Goal: Check status: Check status

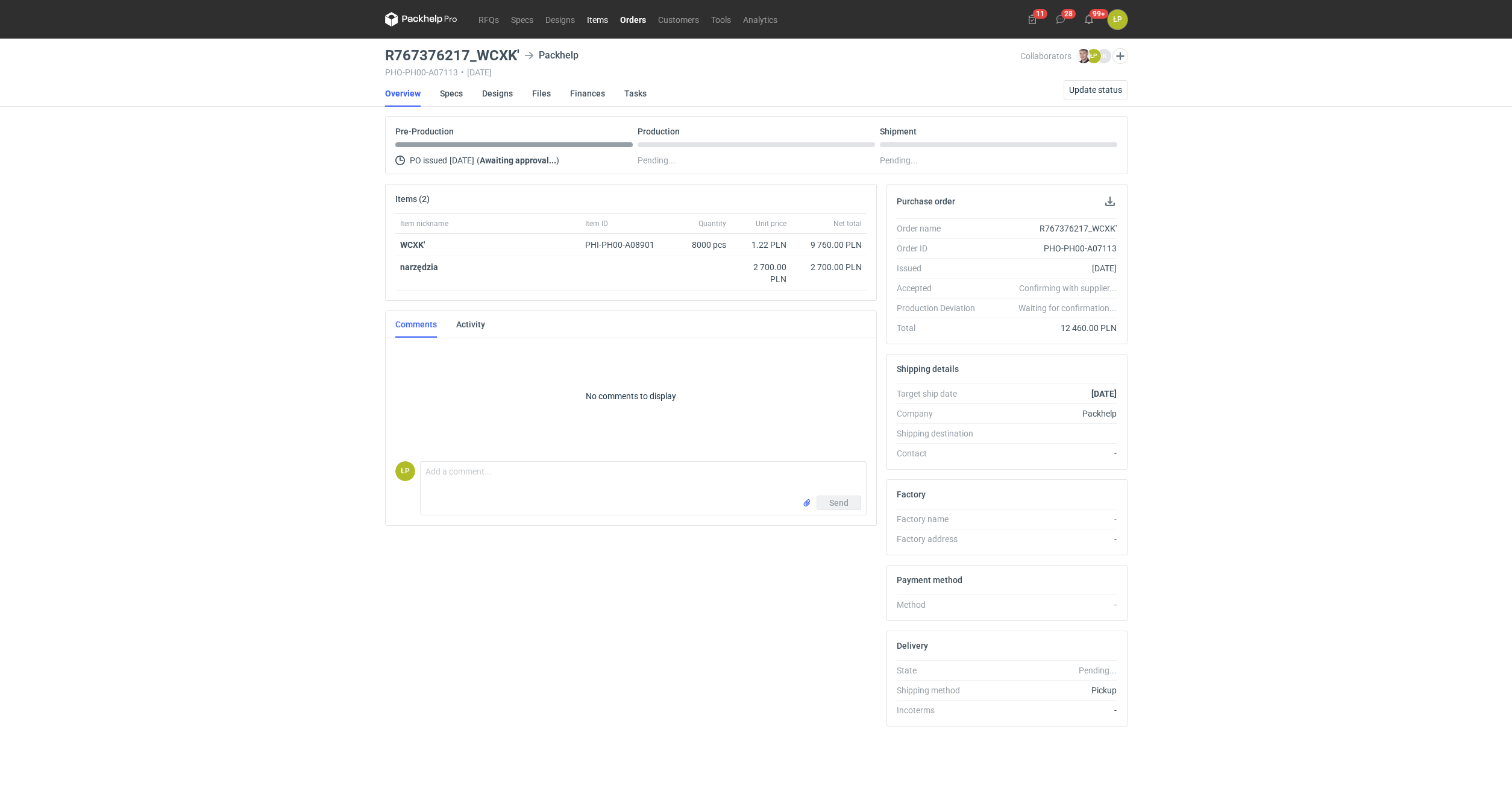
click at [597, 20] on link "Items" at bounding box center [597, 20] width 33 height 15
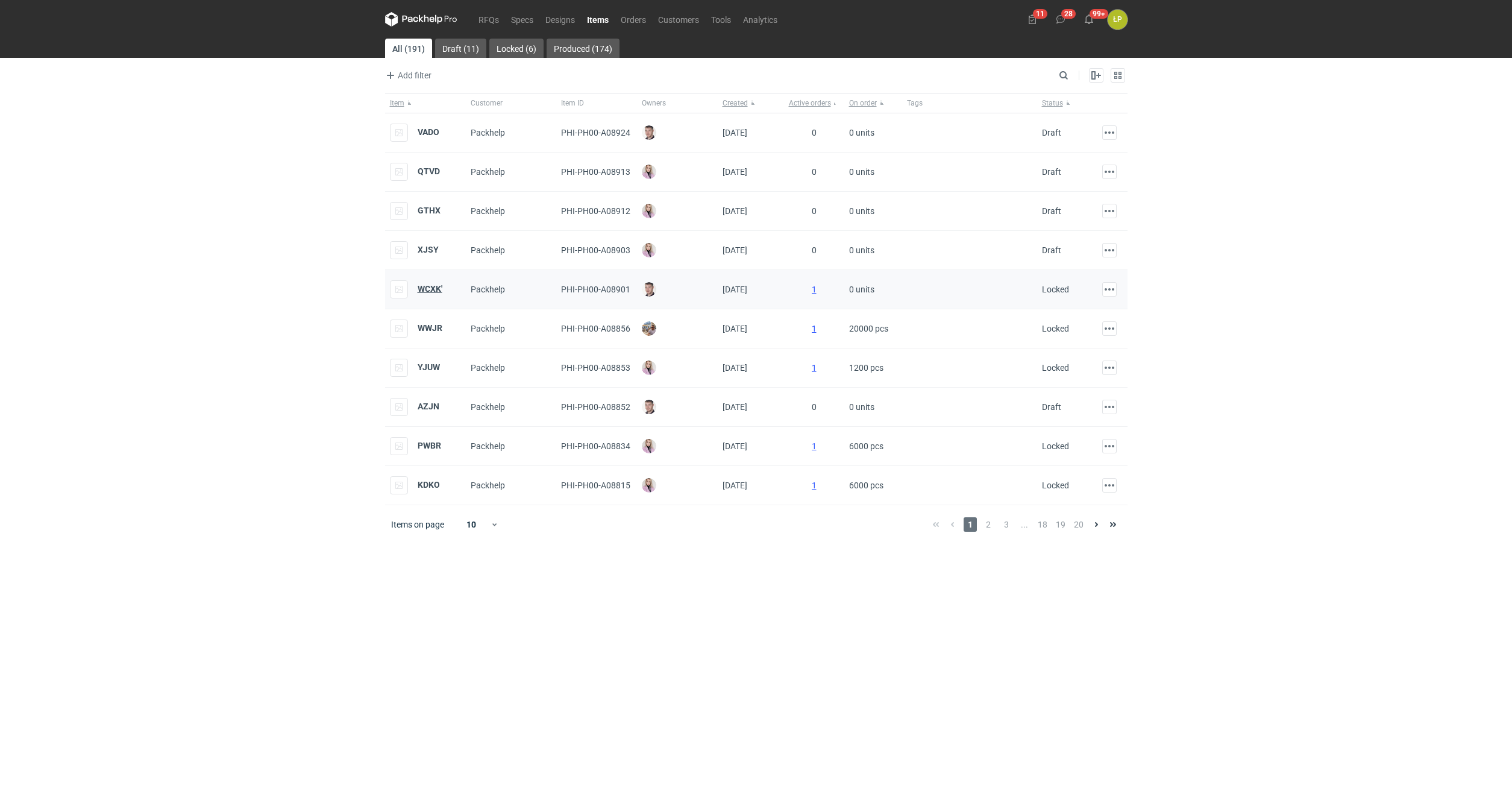
click at [426, 287] on strong "WCXK'" at bounding box center [430, 289] width 24 height 10
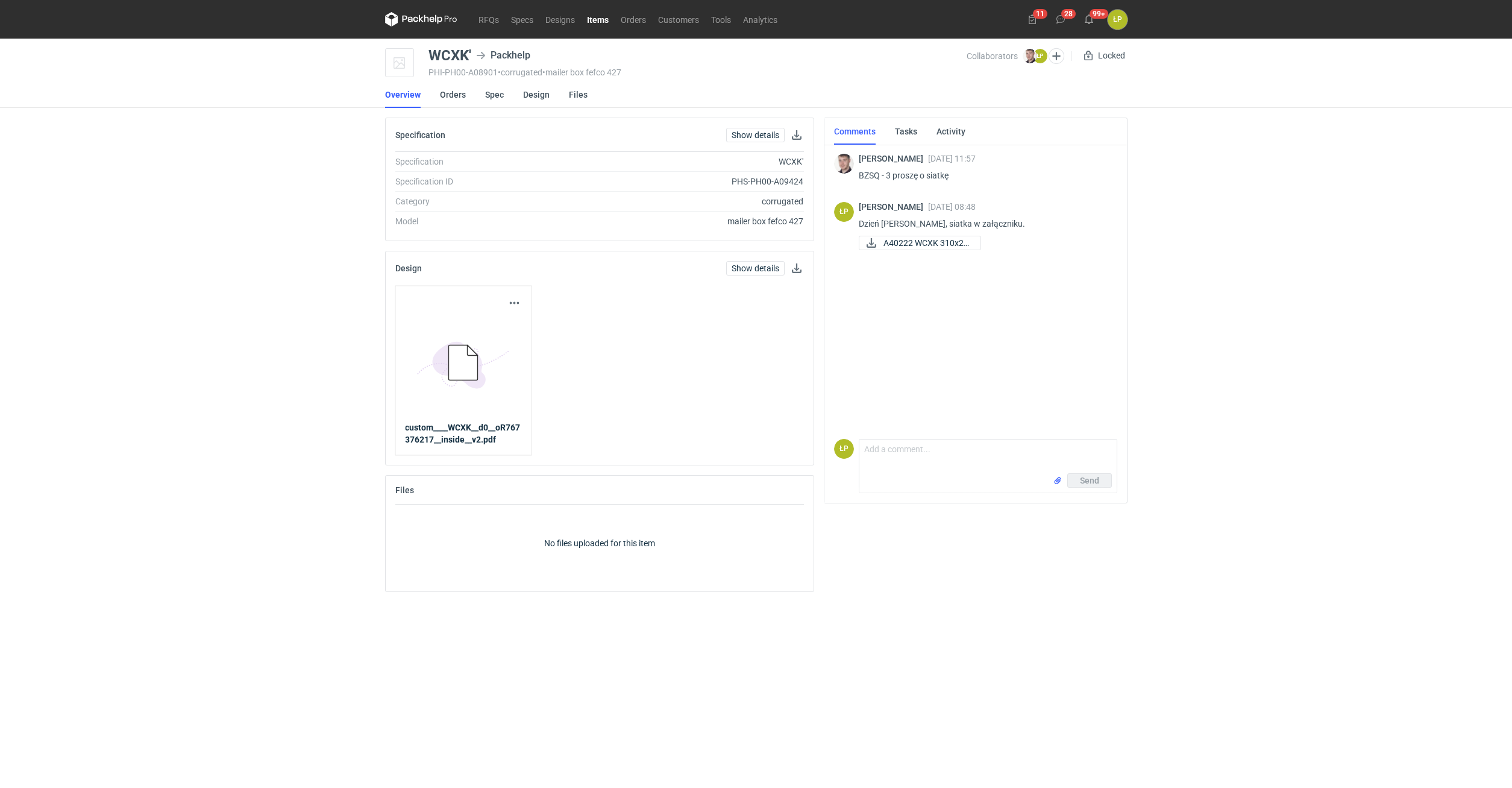
click at [483, 97] on li "Orders" at bounding box center [463, 94] width 45 height 26
click at [630, 24] on link "Orders" at bounding box center [633, 20] width 37 height 15
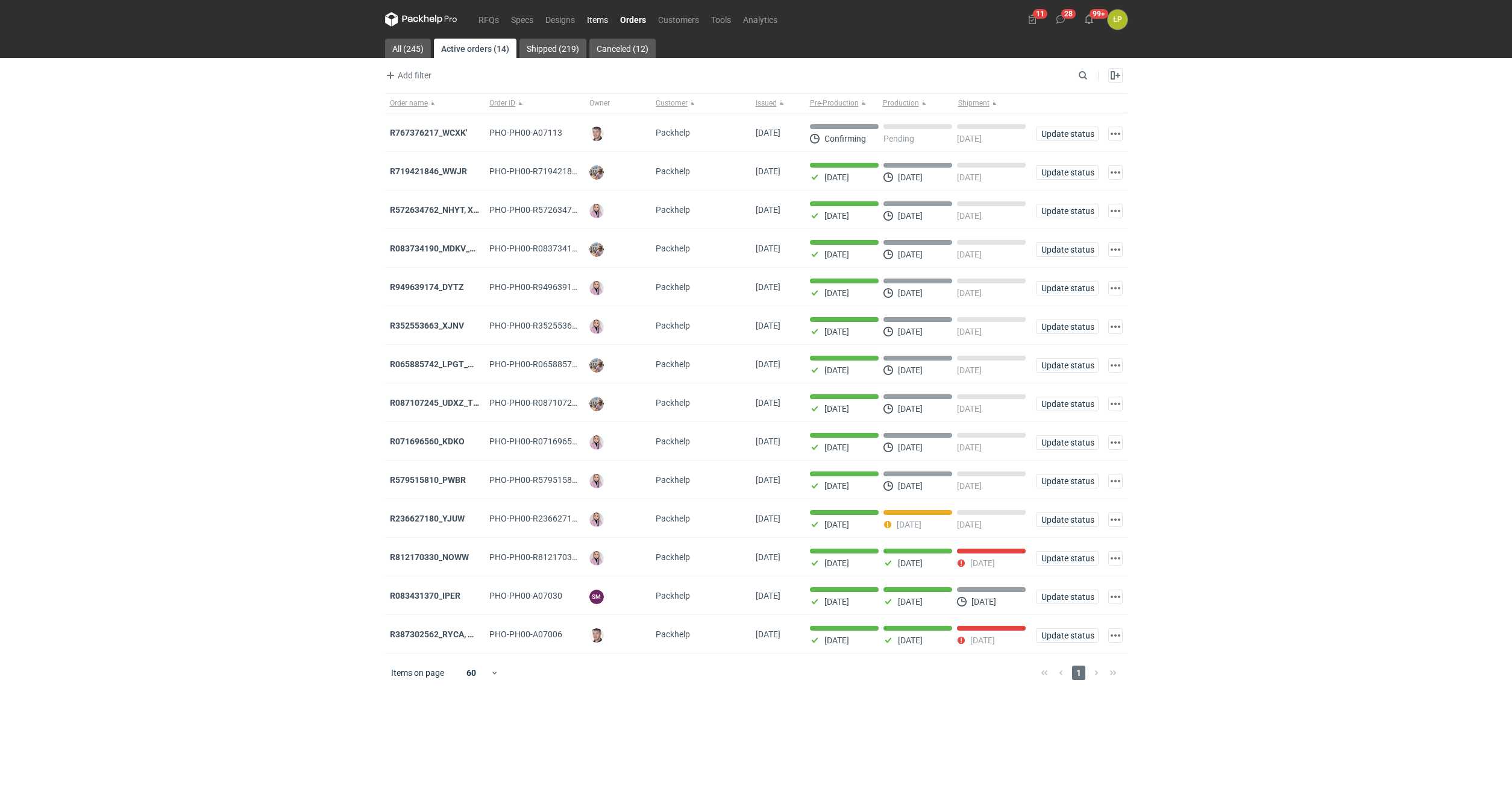
click at [591, 24] on link "Items" at bounding box center [597, 20] width 33 height 15
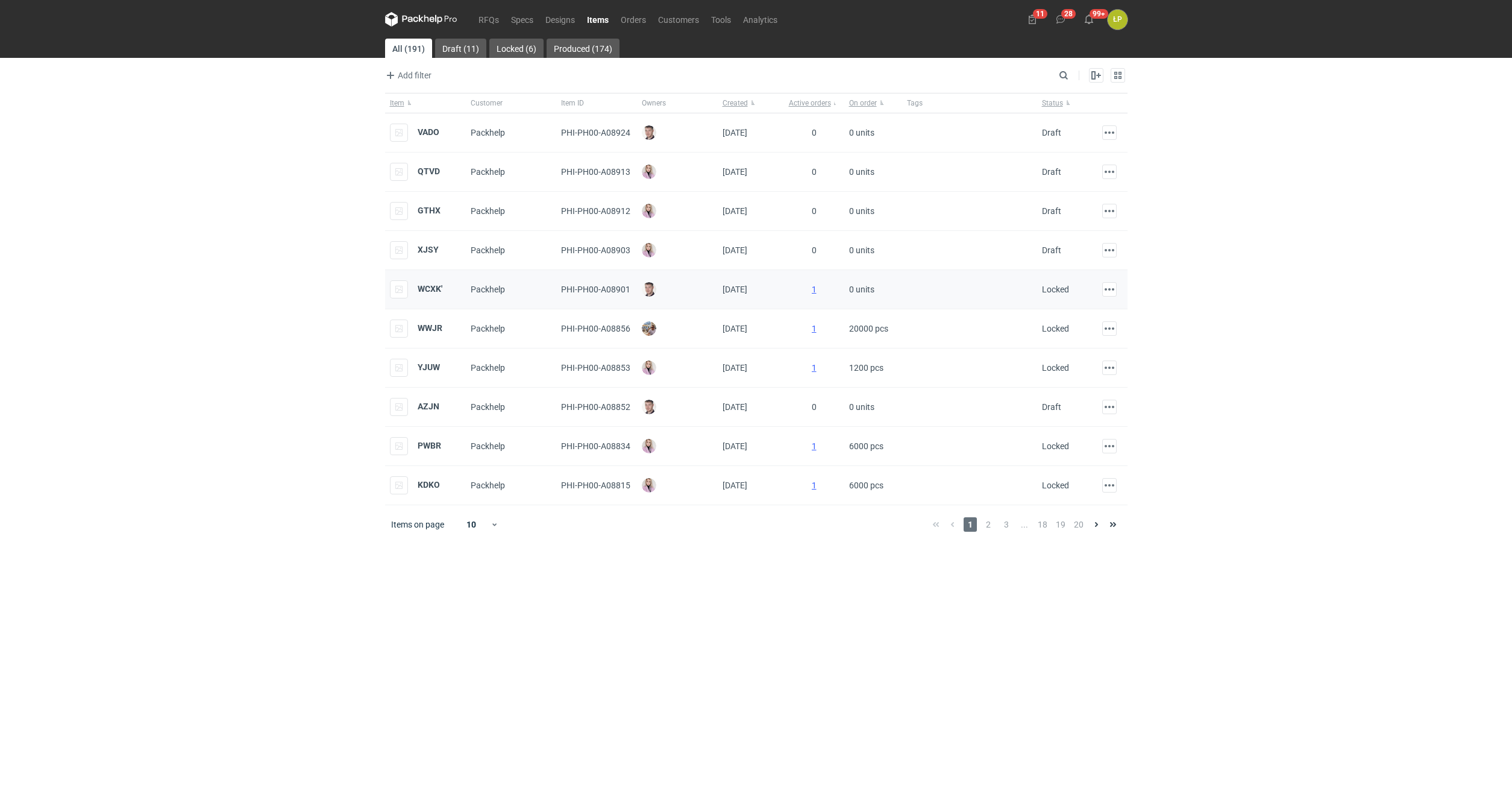
click at [425, 281] on div "WCXK'" at bounding box center [416, 289] width 52 height 18
click at [425, 286] on strong "WCXK'" at bounding box center [430, 289] width 24 height 10
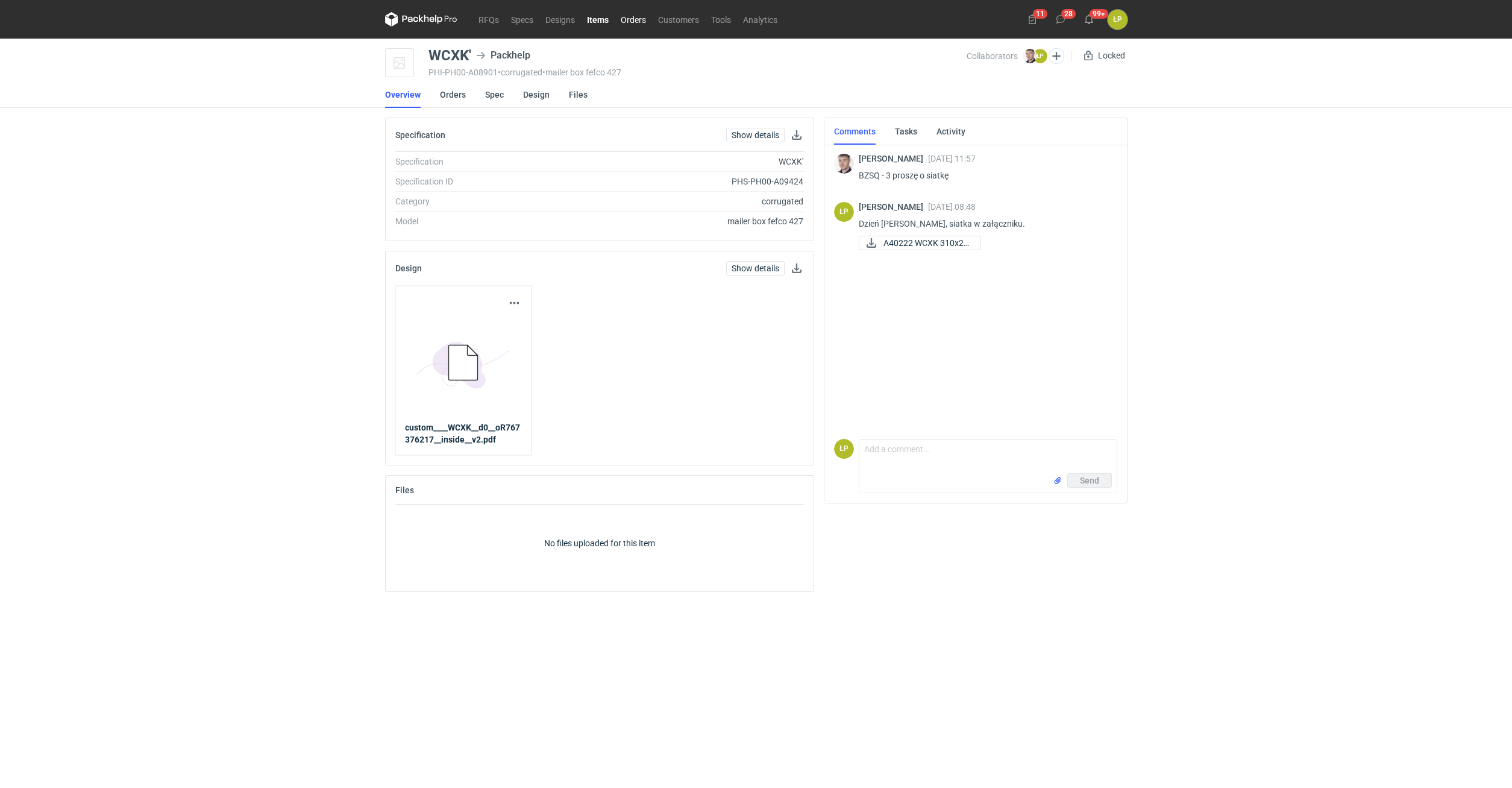
click at [630, 24] on link "Orders" at bounding box center [633, 20] width 37 height 15
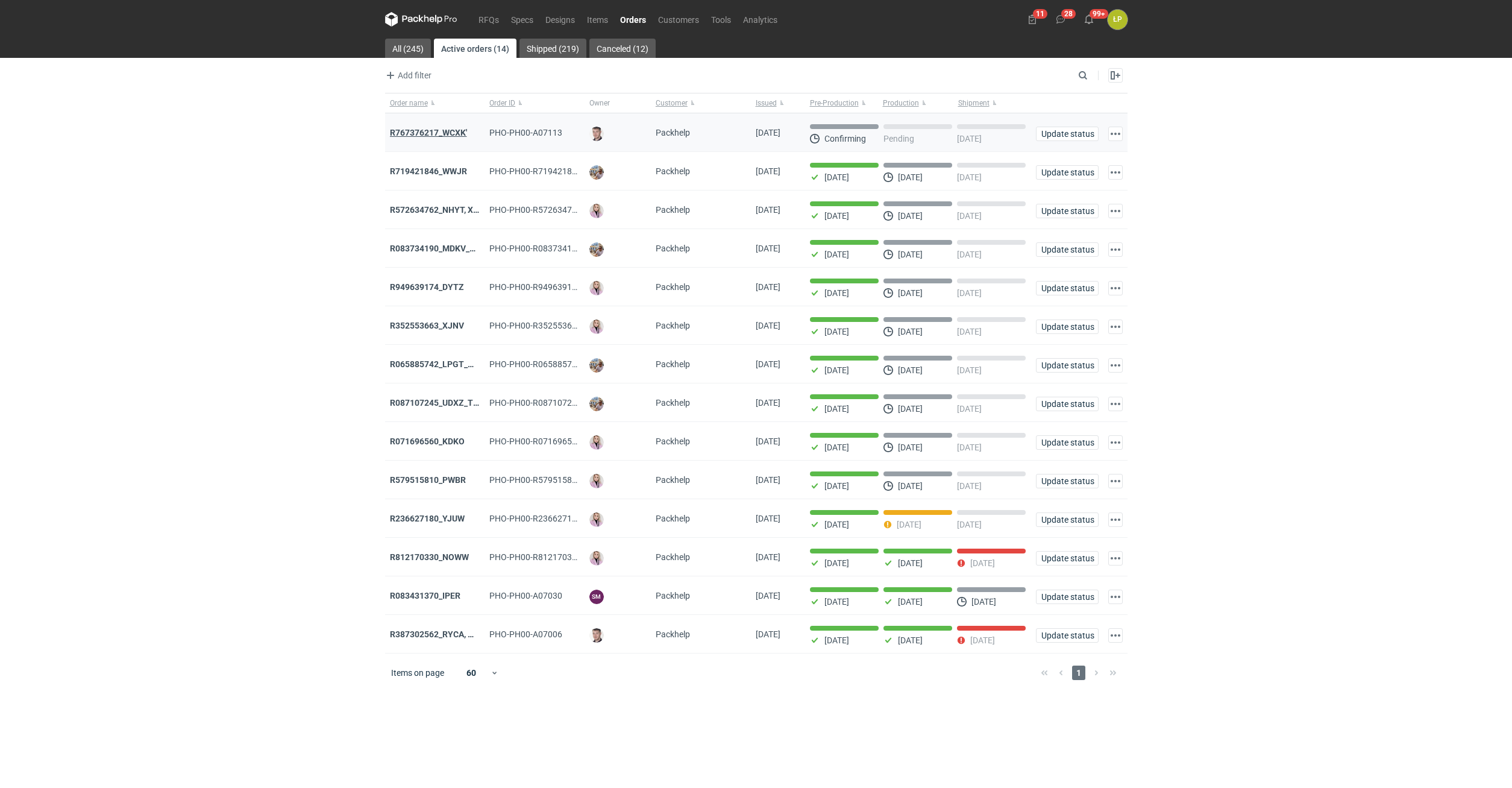
click at [450, 133] on strong "R767376217_WCXK'" at bounding box center [428, 132] width 77 height 10
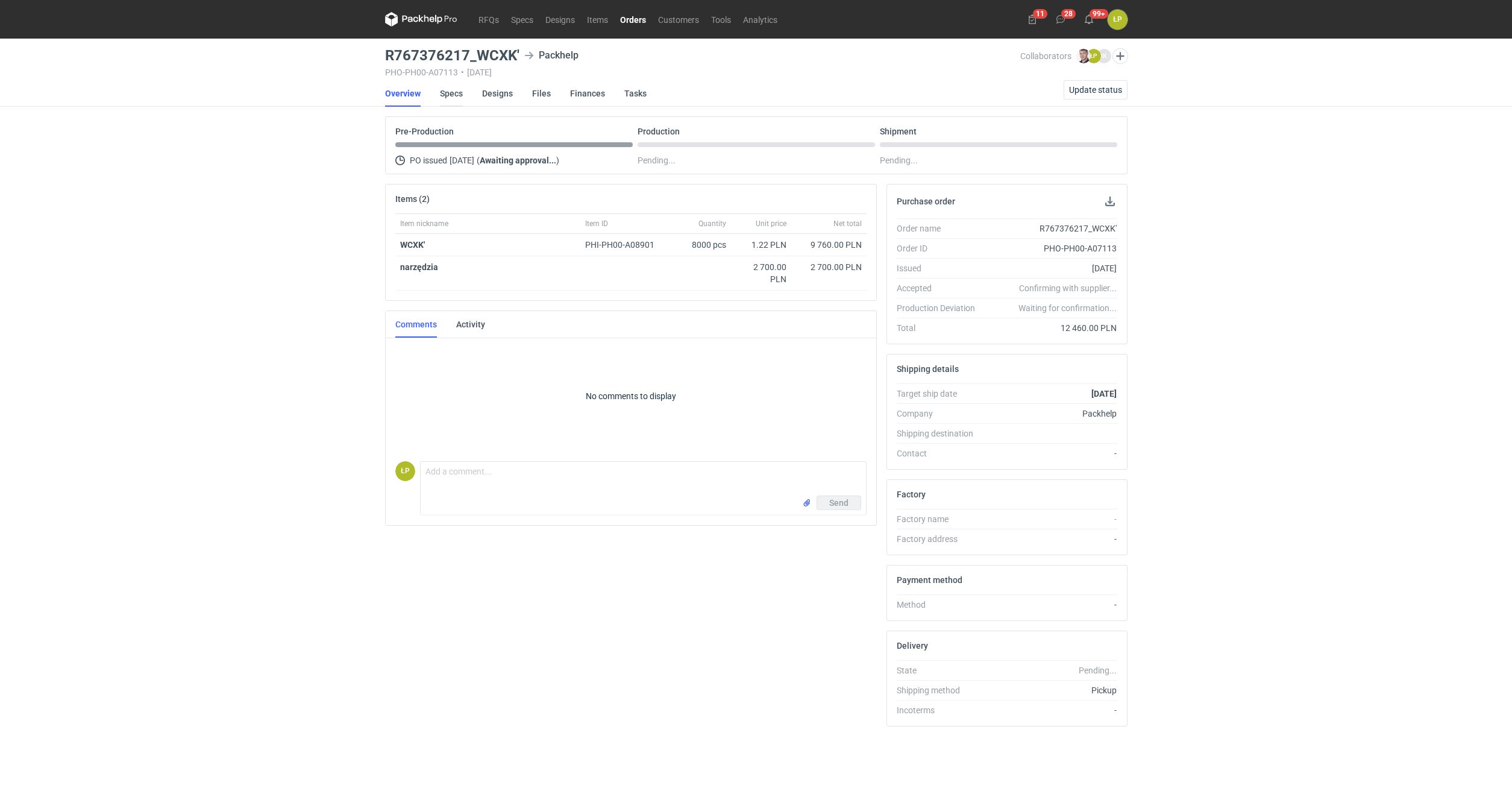
click at [455, 91] on link "Specs" at bounding box center [452, 93] width 23 height 26
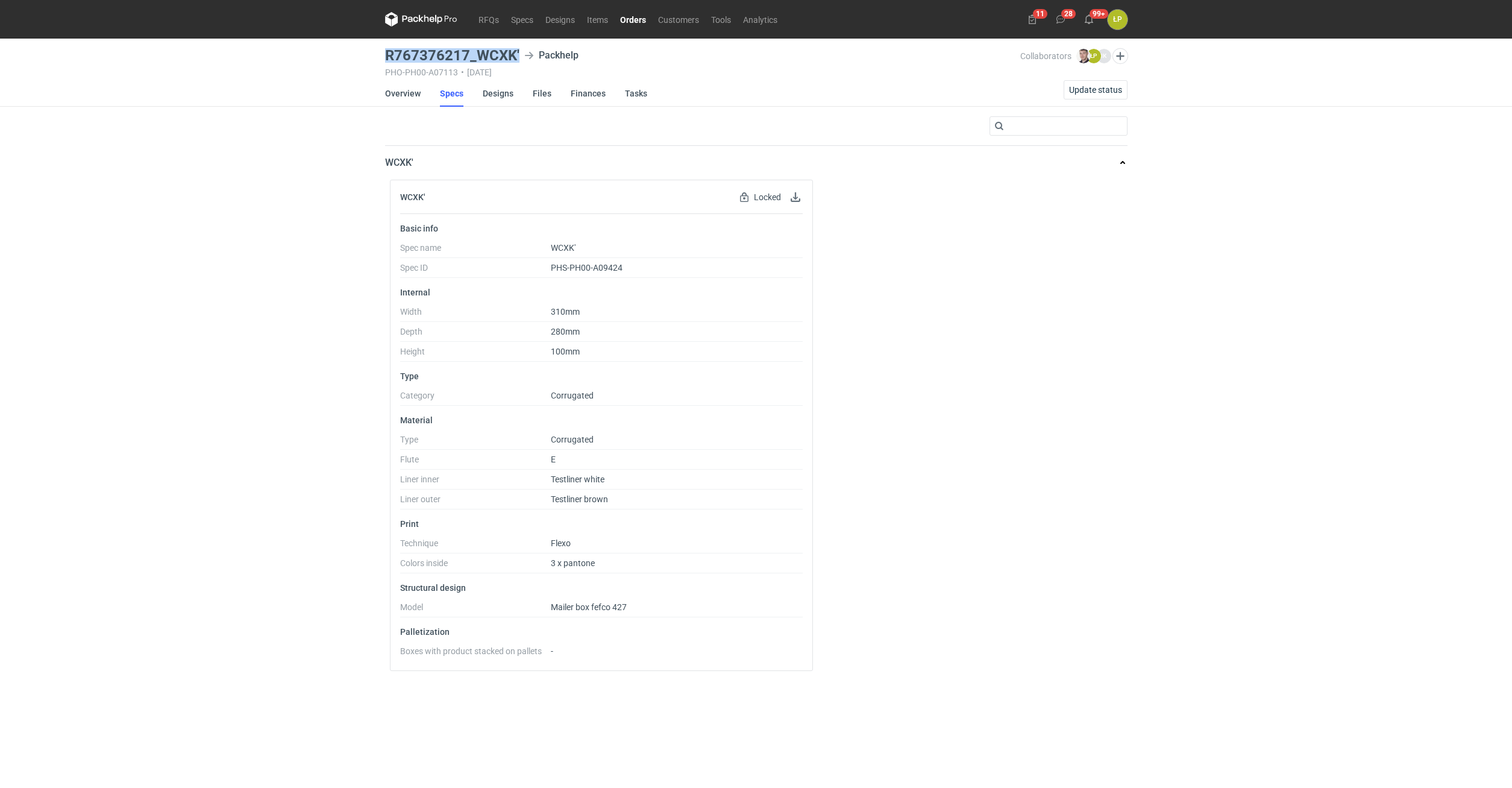
drag, startPoint x: 516, startPoint y: 57, endPoint x: 386, endPoint y: 55, distance: 130.0
click at [386, 55] on div "R767376217_WCXK' Packhelp" at bounding box center [703, 56] width 636 height 15
copy h3 "R767376217_WCXK'"
click at [418, 90] on link "Overview" at bounding box center [403, 93] width 35 height 26
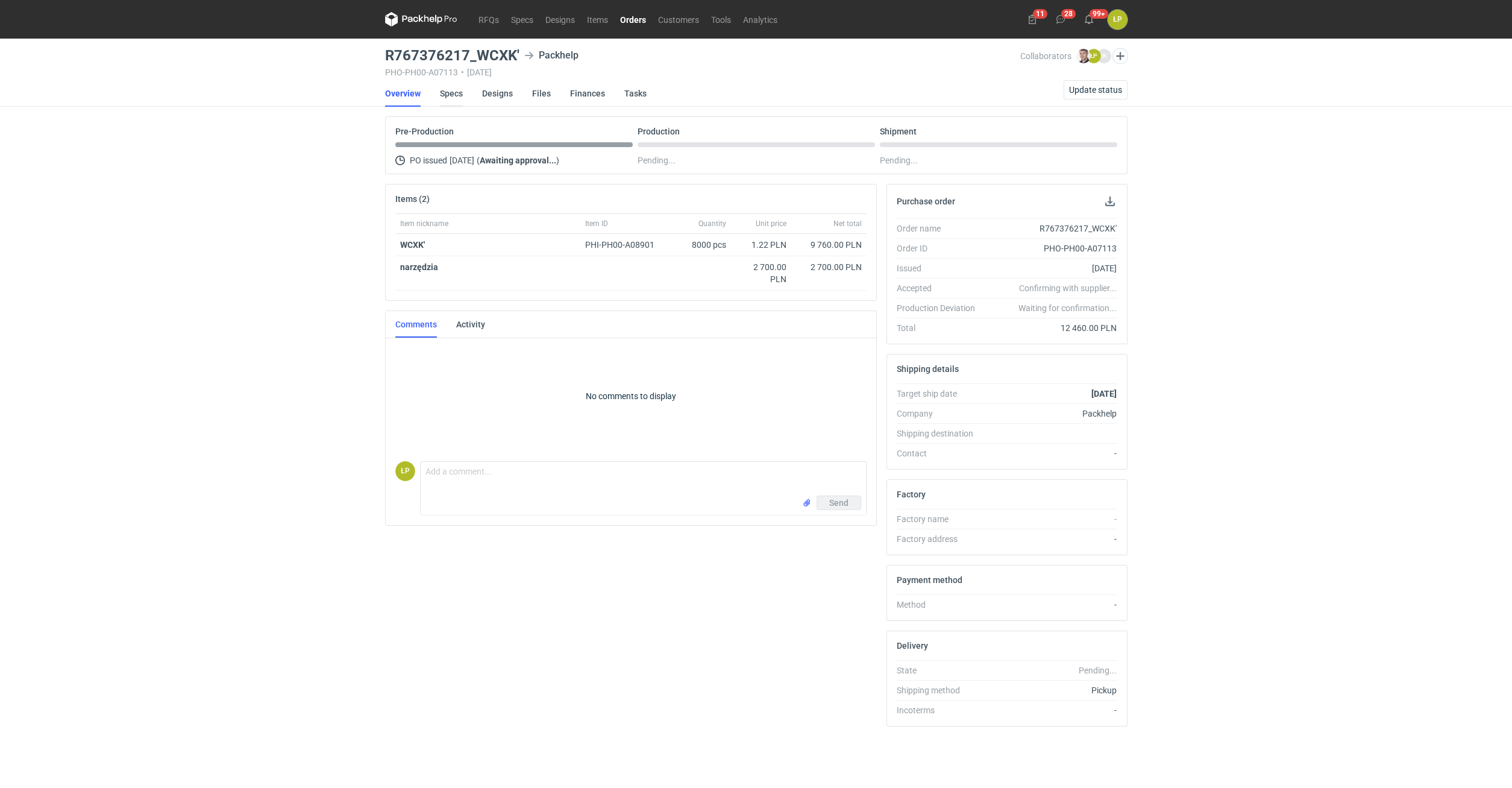
click at [456, 89] on link "Specs" at bounding box center [452, 93] width 23 height 26
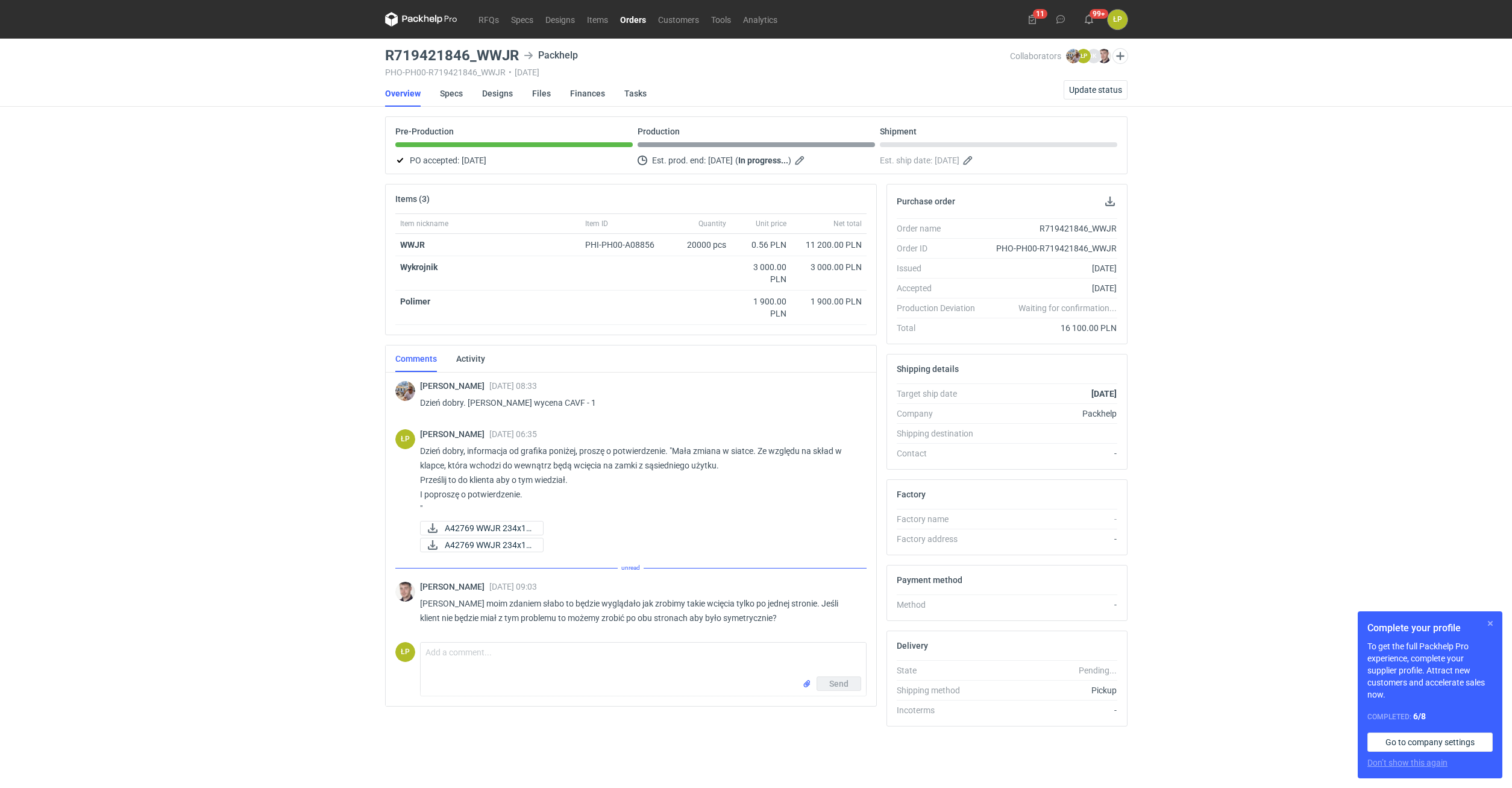
click at [1490, 626] on button "button" at bounding box center [1491, 623] width 15 height 15
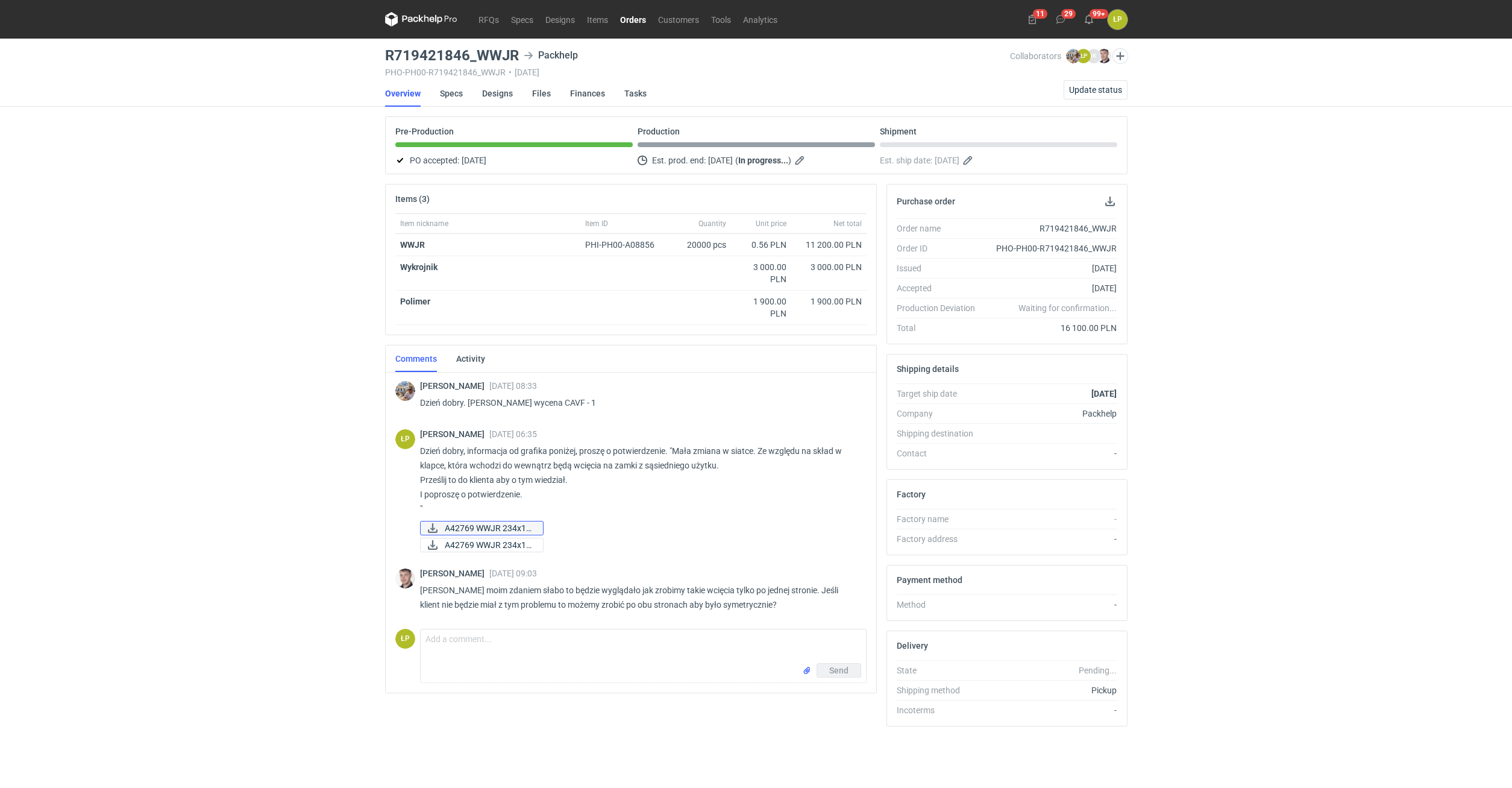
click at [512, 530] on span "A42769 WWJR 234x17..." at bounding box center [489, 528] width 88 height 13
click at [635, 20] on link "Orders" at bounding box center [633, 20] width 38 height 15
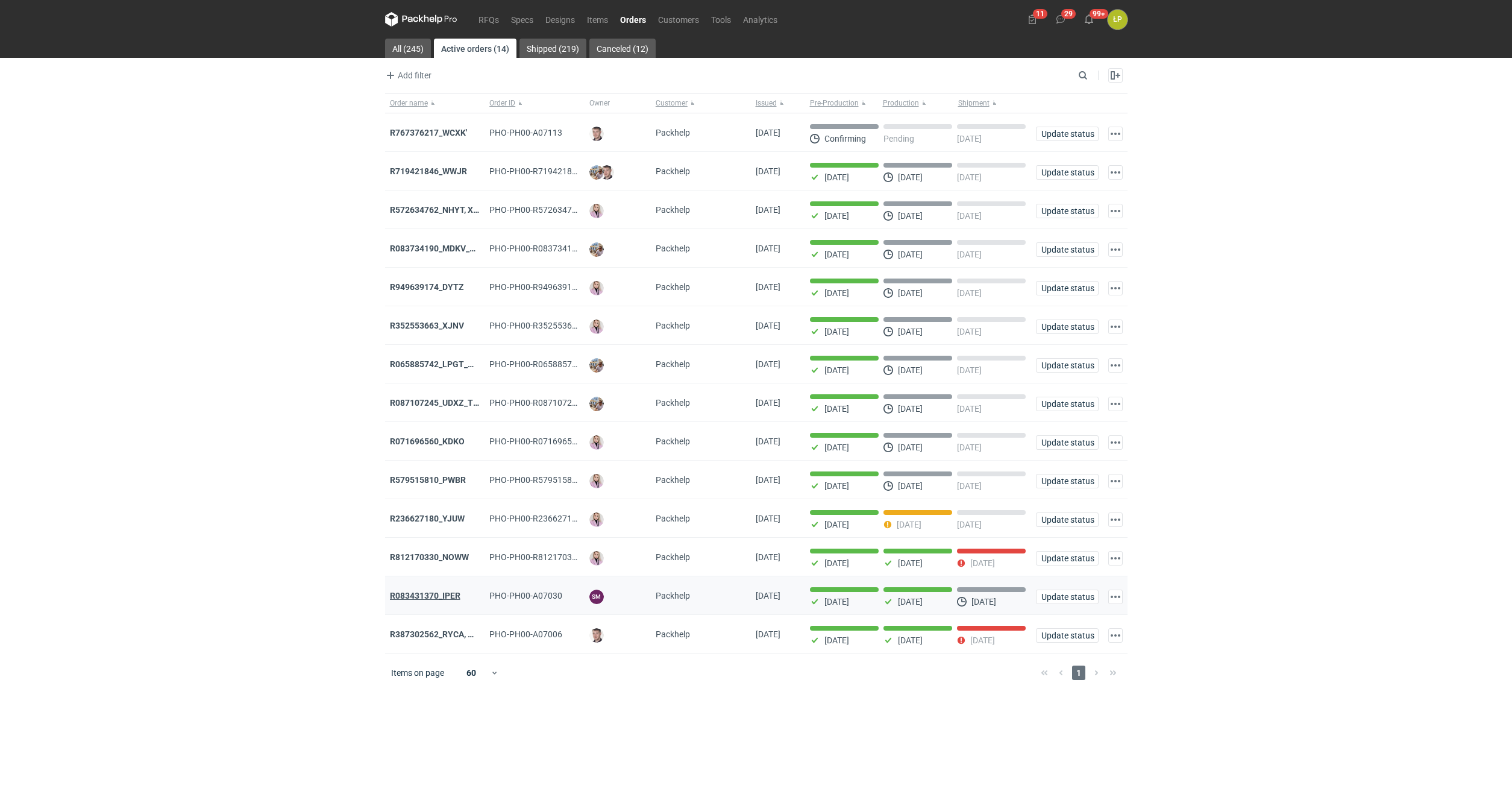
click at [447, 596] on strong "R083431370_IPER" at bounding box center [425, 596] width 71 height 10
